Goal: Information Seeking & Learning: Learn about a topic

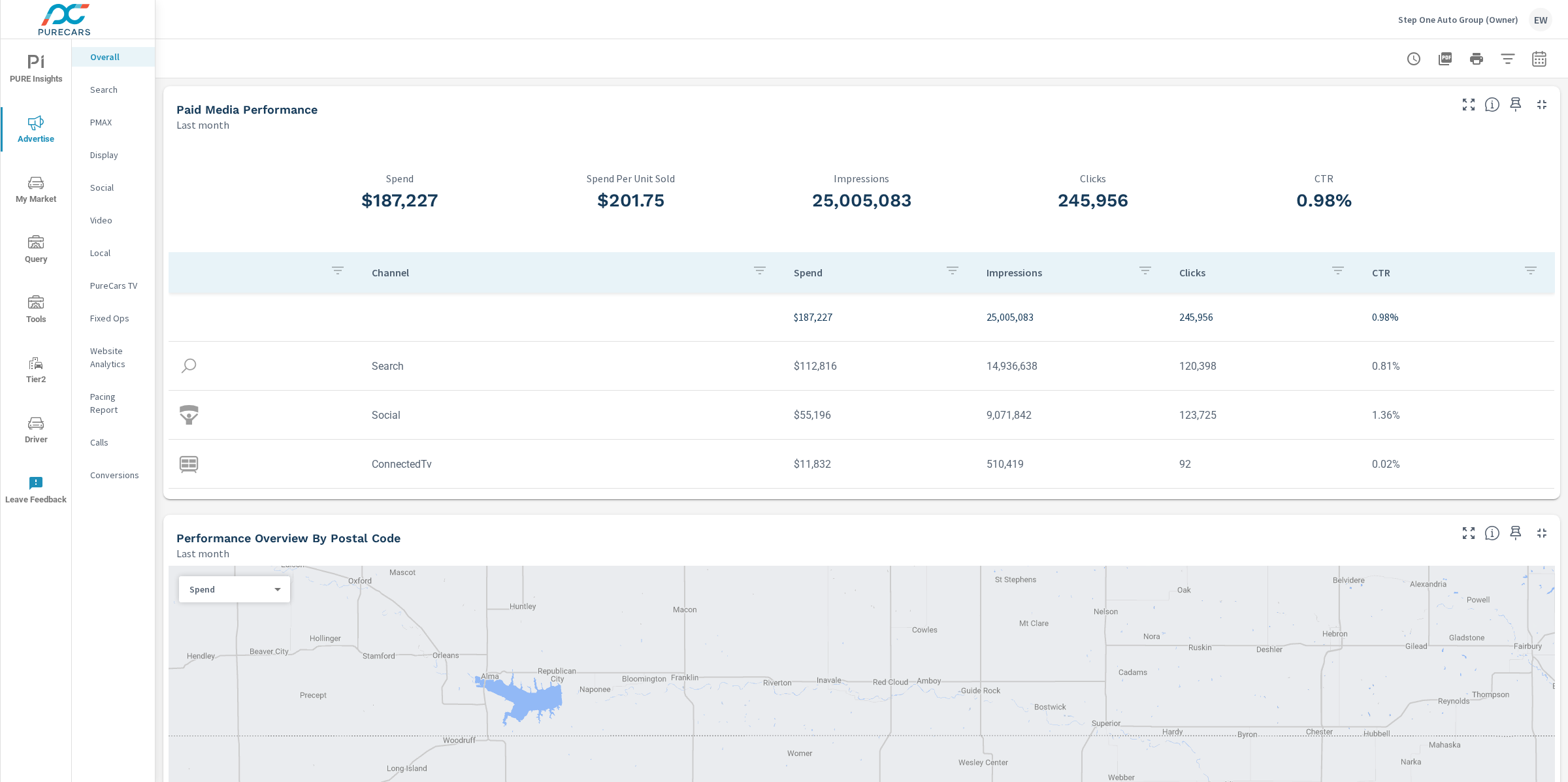
scroll to position [1, 0]
click at [1424, 22] on p "Step One Auto Group (Owner)" at bounding box center [1458, 20] width 120 height 12
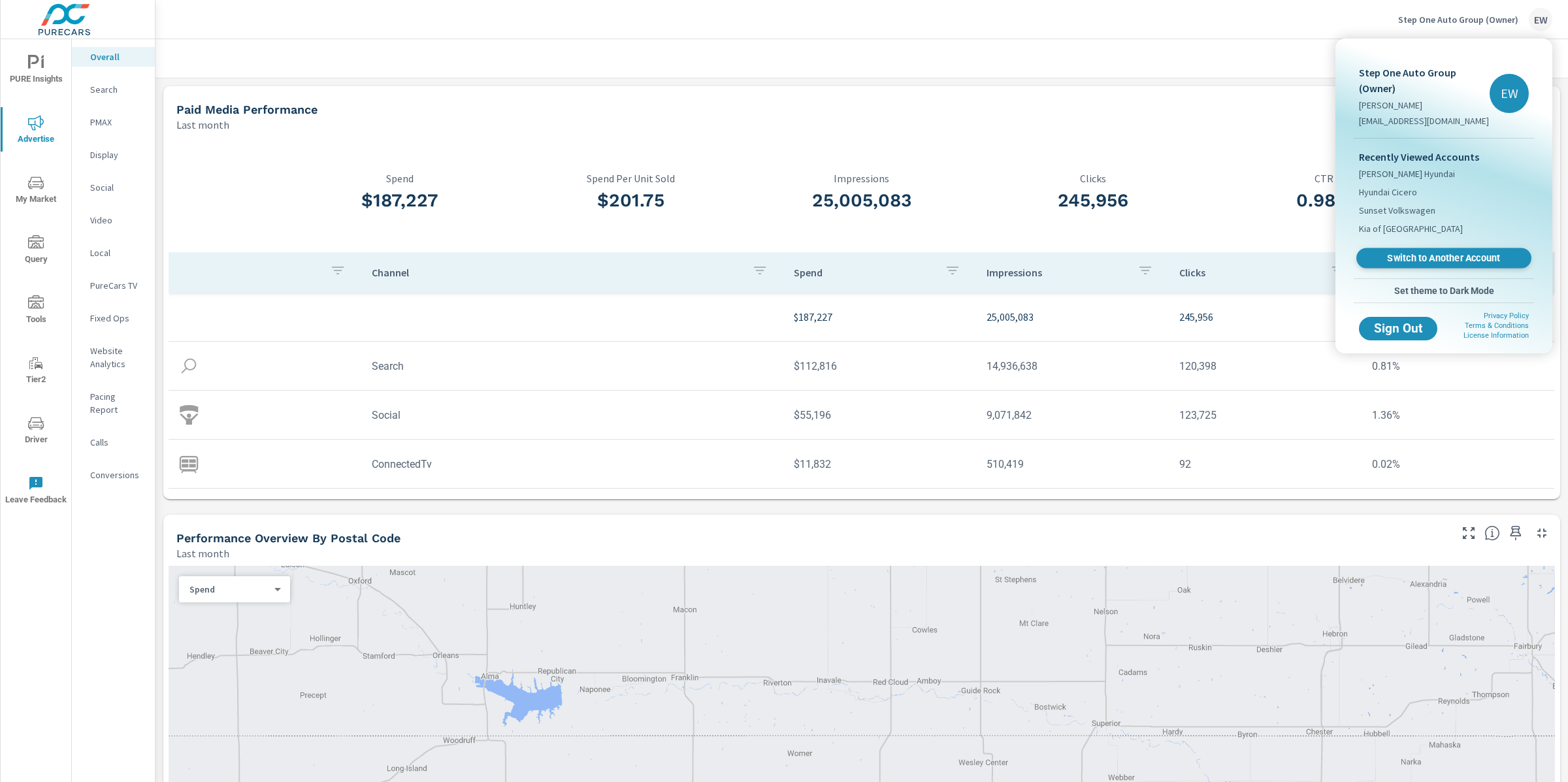
click at [1403, 265] on span "Switch to Another Account" at bounding box center [1443, 258] width 160 height 12
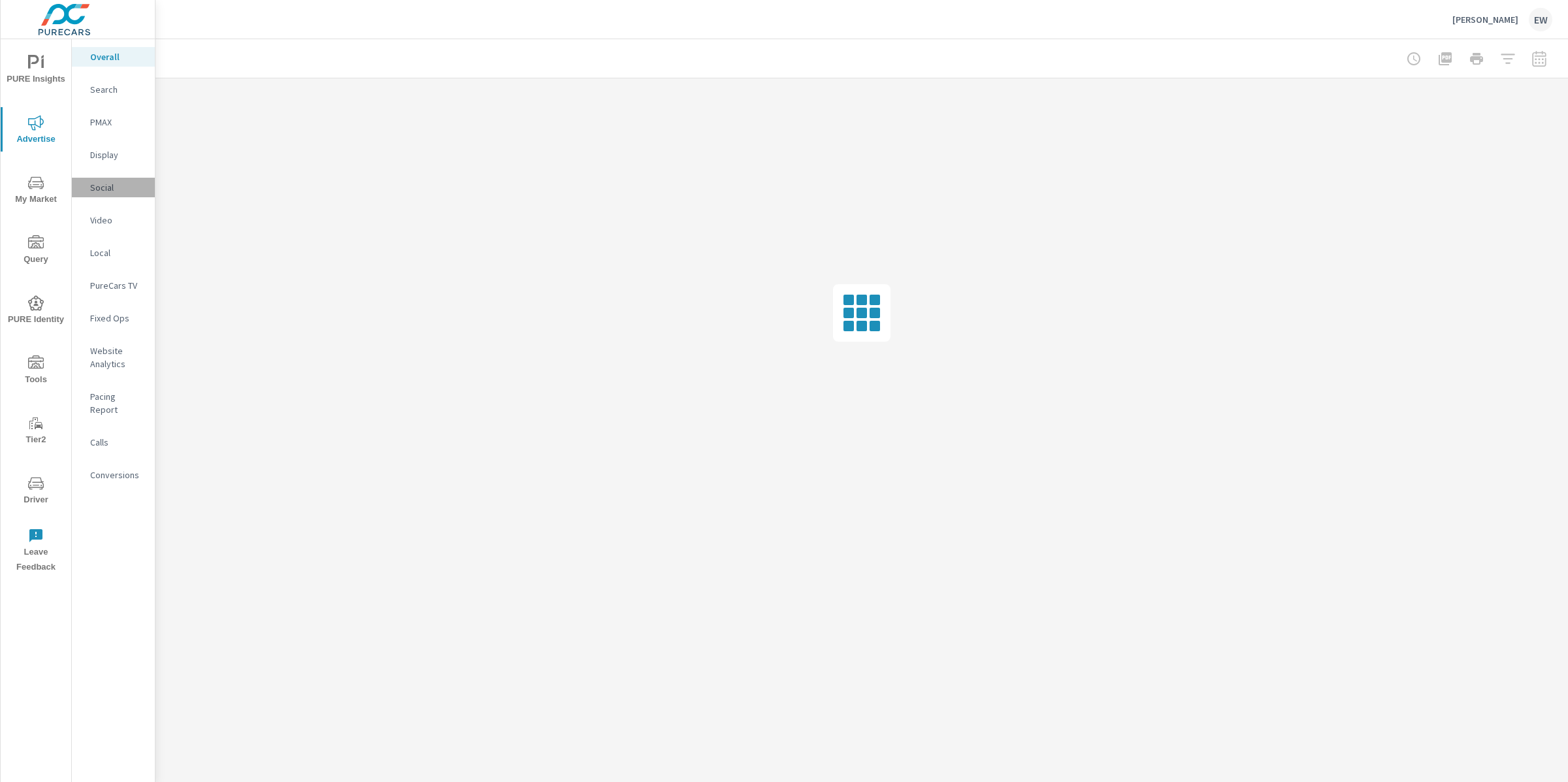
click at [100, 194] on p "Social" at bounding box center [117, 188] width 54 height 13
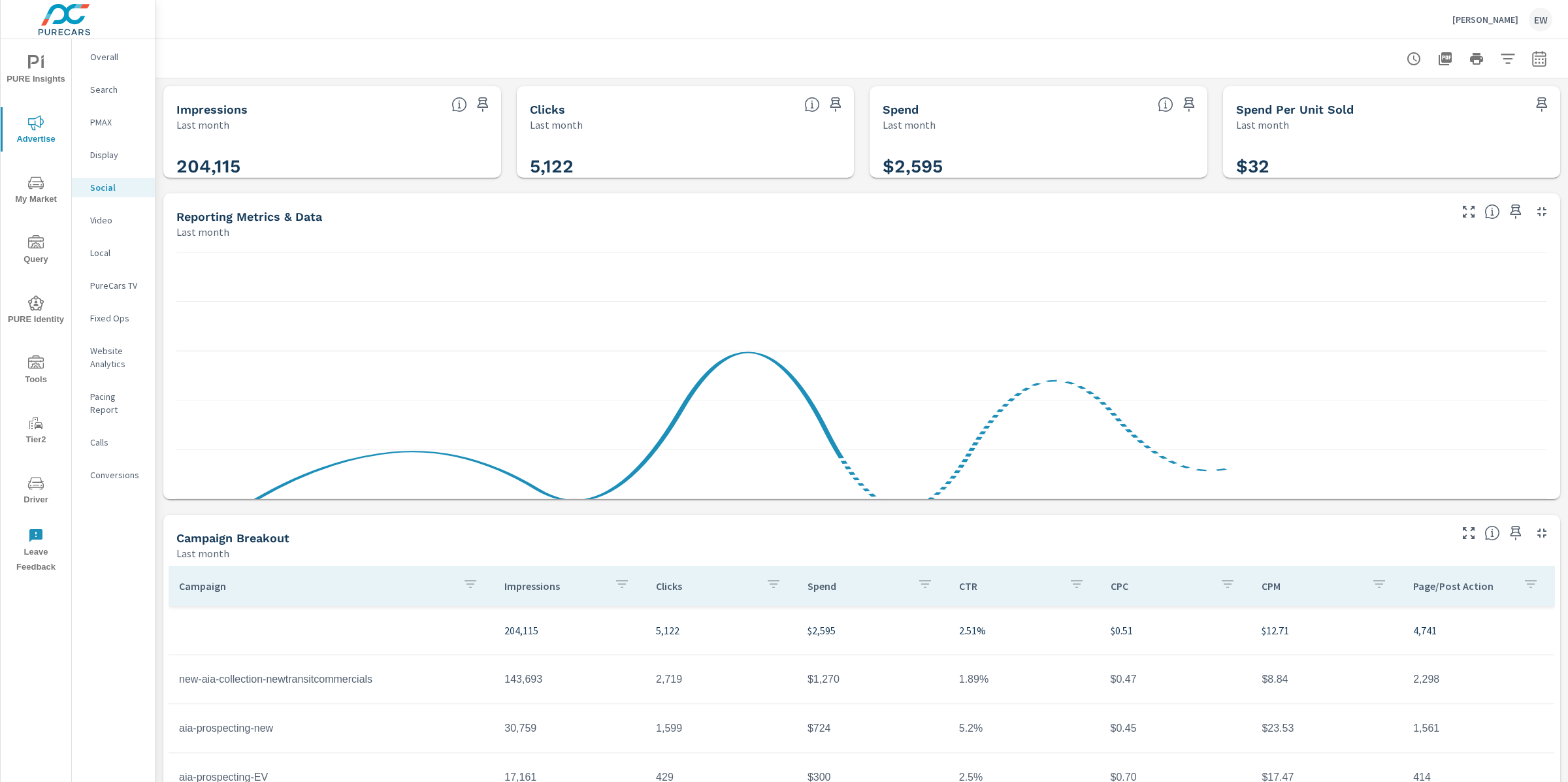
click at [159, 328] on div "Impressions Last month 204,115 Clicks Last month 5,122 Spend Last month $2,595 …" at bounding box center [861, 506] width 1412 height 857
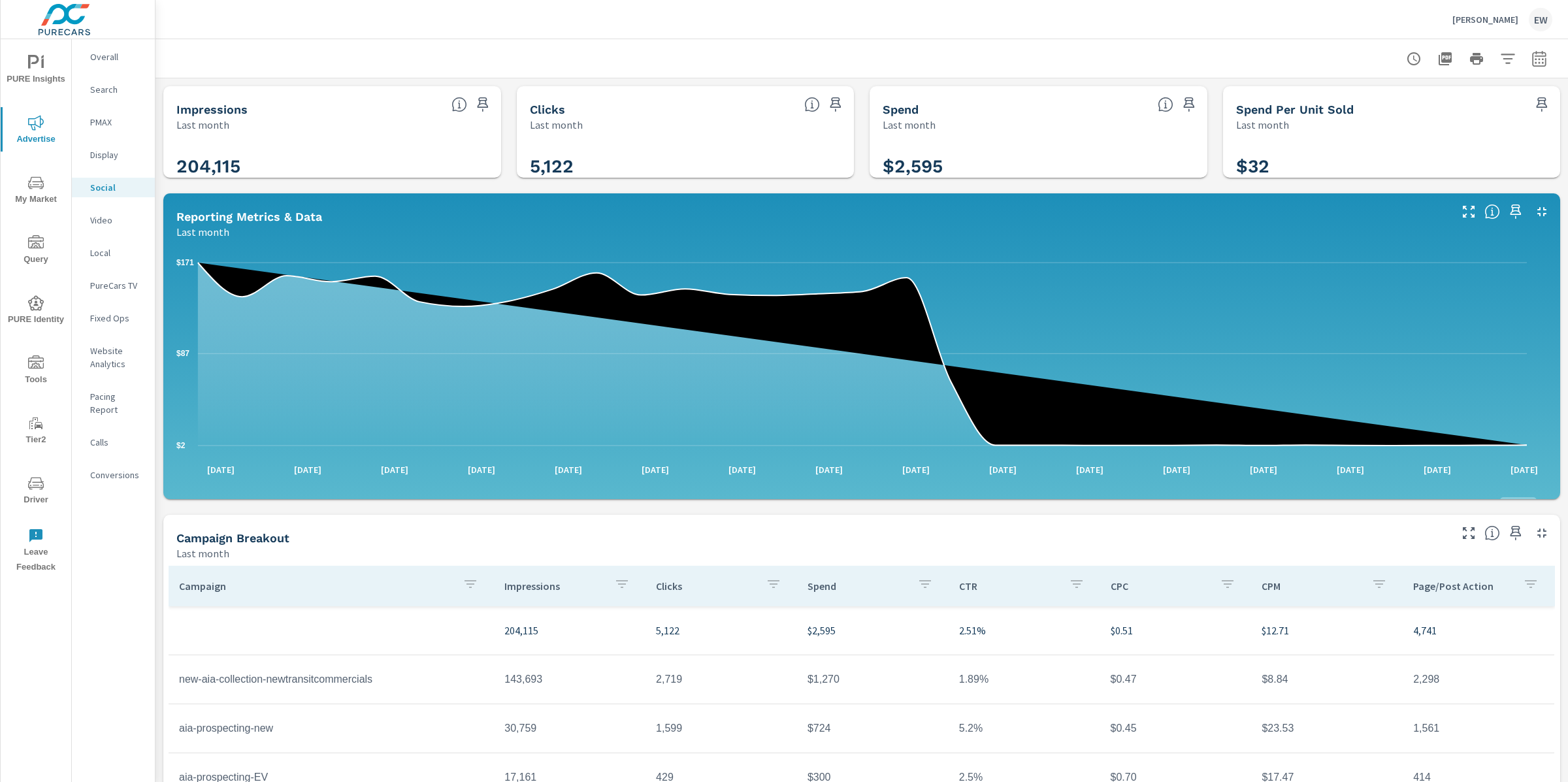
click at [36, 485] on icon "nav menu" at bounding box center [36, 483] width 16 height 12
